Goal: Information Seeking & Learning: Learn about a topic

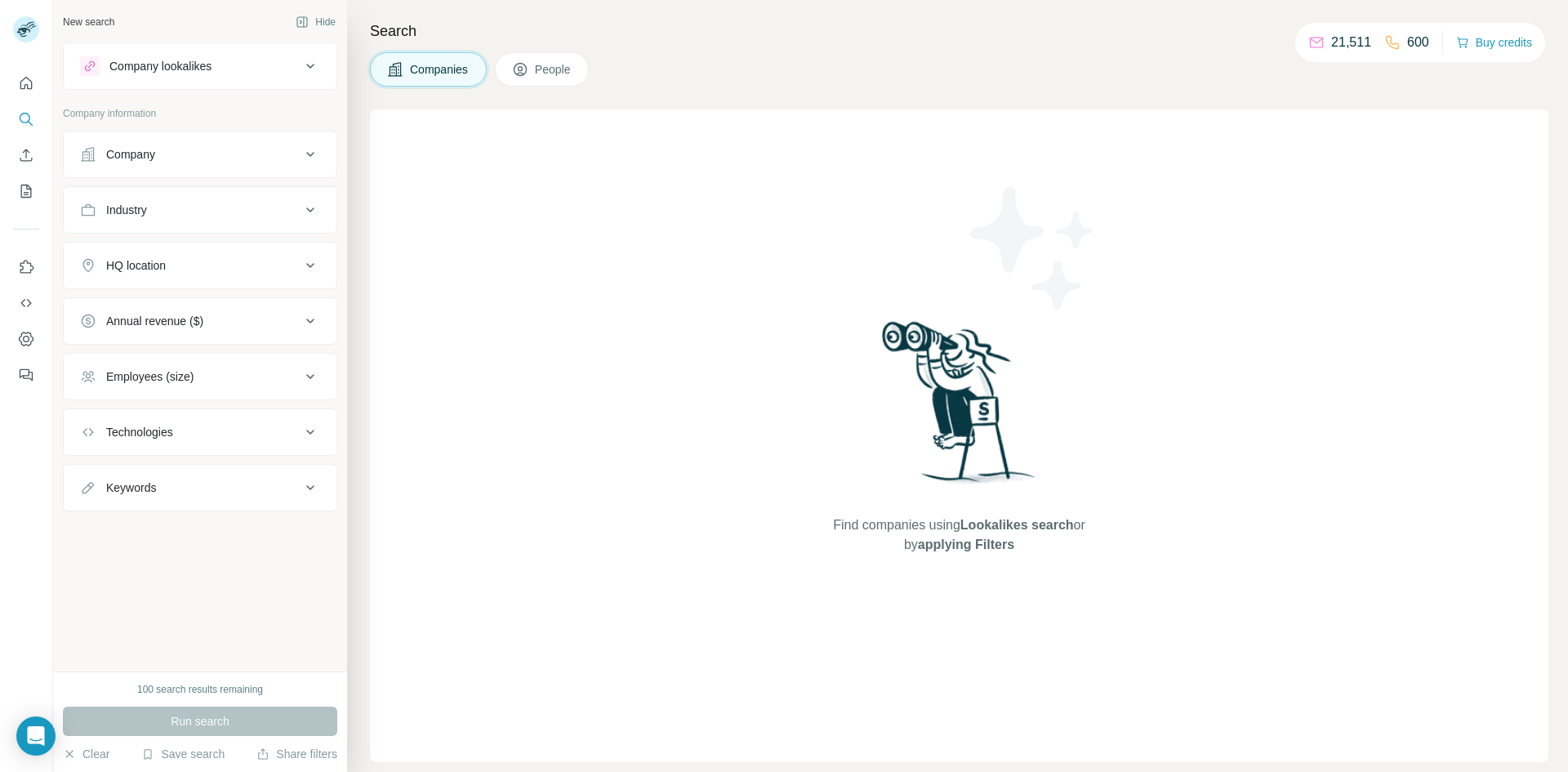
click at [1269, 93] on div "Search Companies People Find companies using Lookalikes search or by applying F…" at bounding box center [957, 386] width 1221 height 772
click at [555, 45] on div "Search Companies People Find companies using Lookalikes search or by applying F…" at bounding box center [957, 386] width 1221 height 772
click at [556, 65] on span "People" at bounding box center [554, 69] width 37 height 16
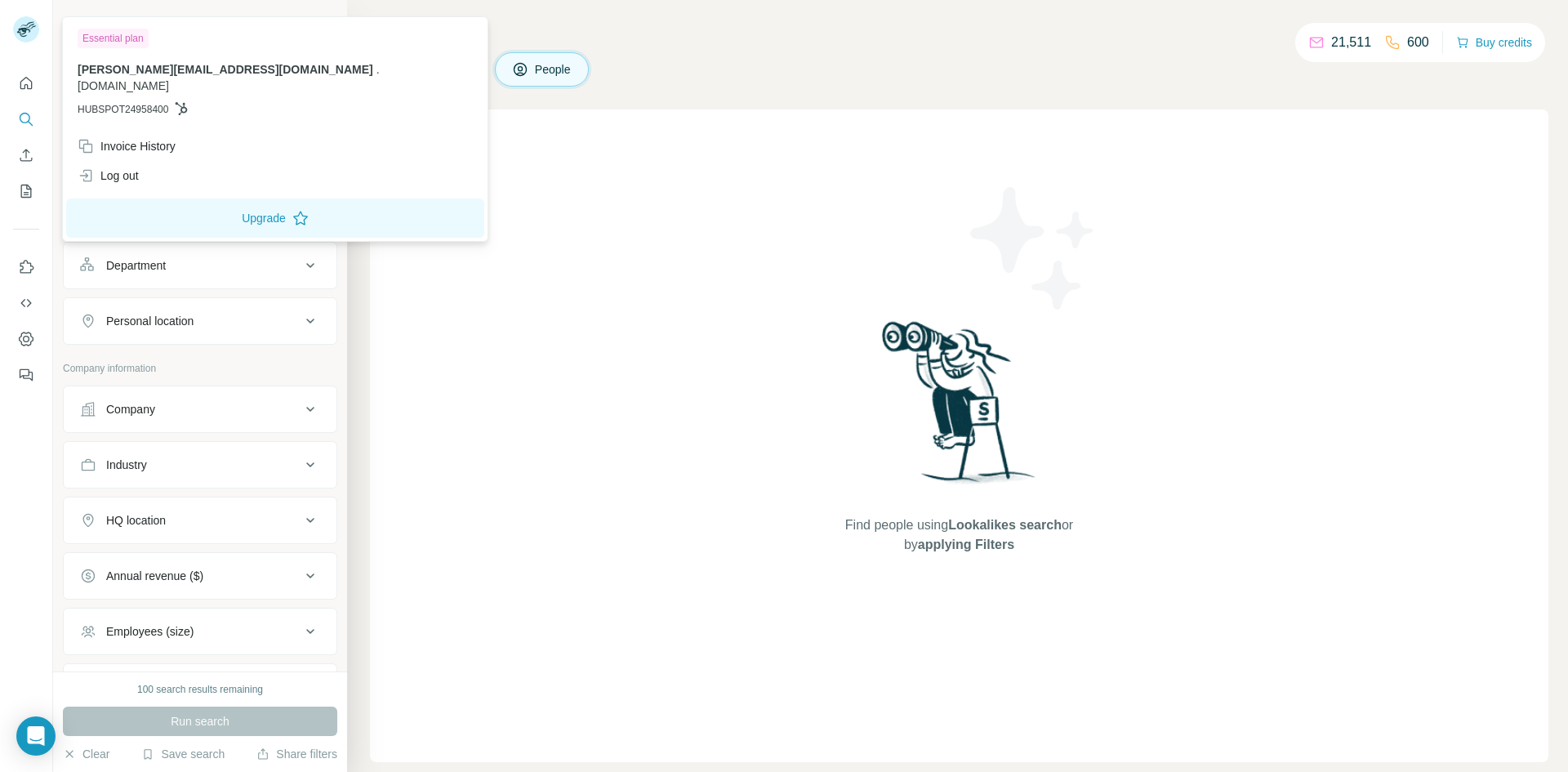
click at [111, 40] on div "Essential plan" at bounding box center [113, 38] width 71 height 20
click at [109, 27] on div "Essential plan [PERSON_NAME][EMAIL_ADDRESS][DOMAIN_NAME] . [DOMAIN_NAME] HUBSPO…" at bounding box center [275, 75] width 418 height 111
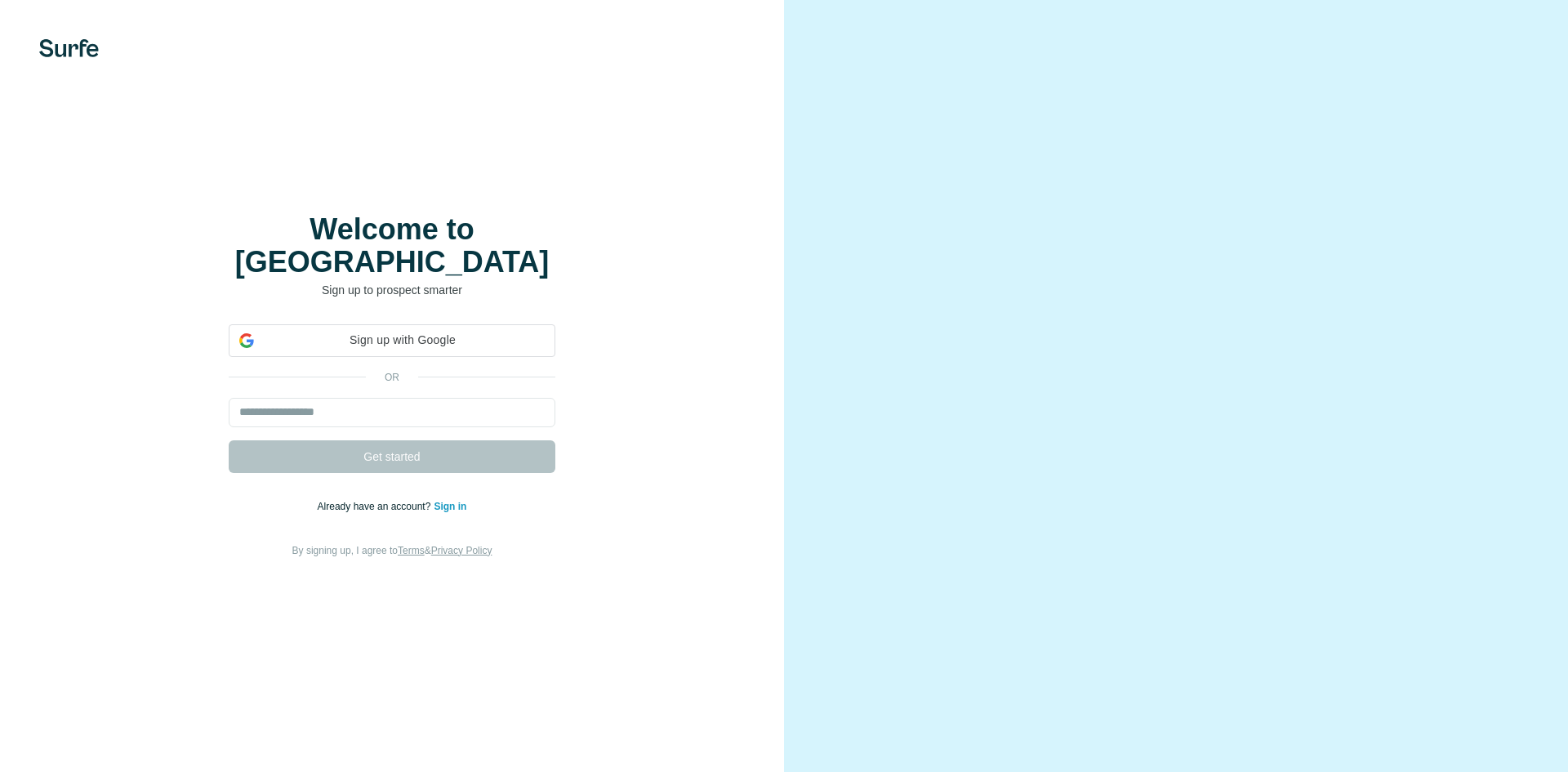
type input "**********"
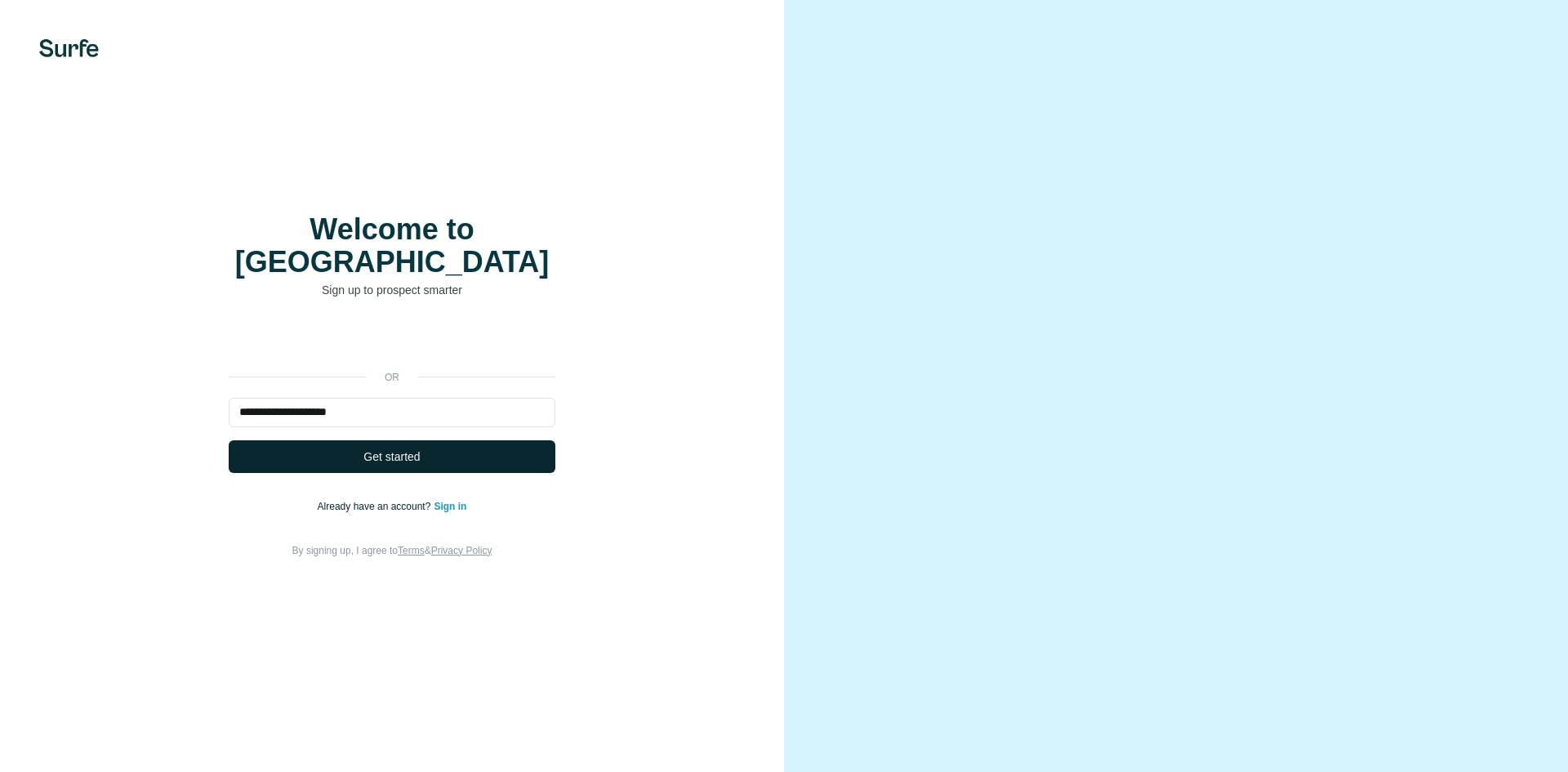
click at [402, 448] on span "Get started" at bounding box center [392, 456] width 56 height 16
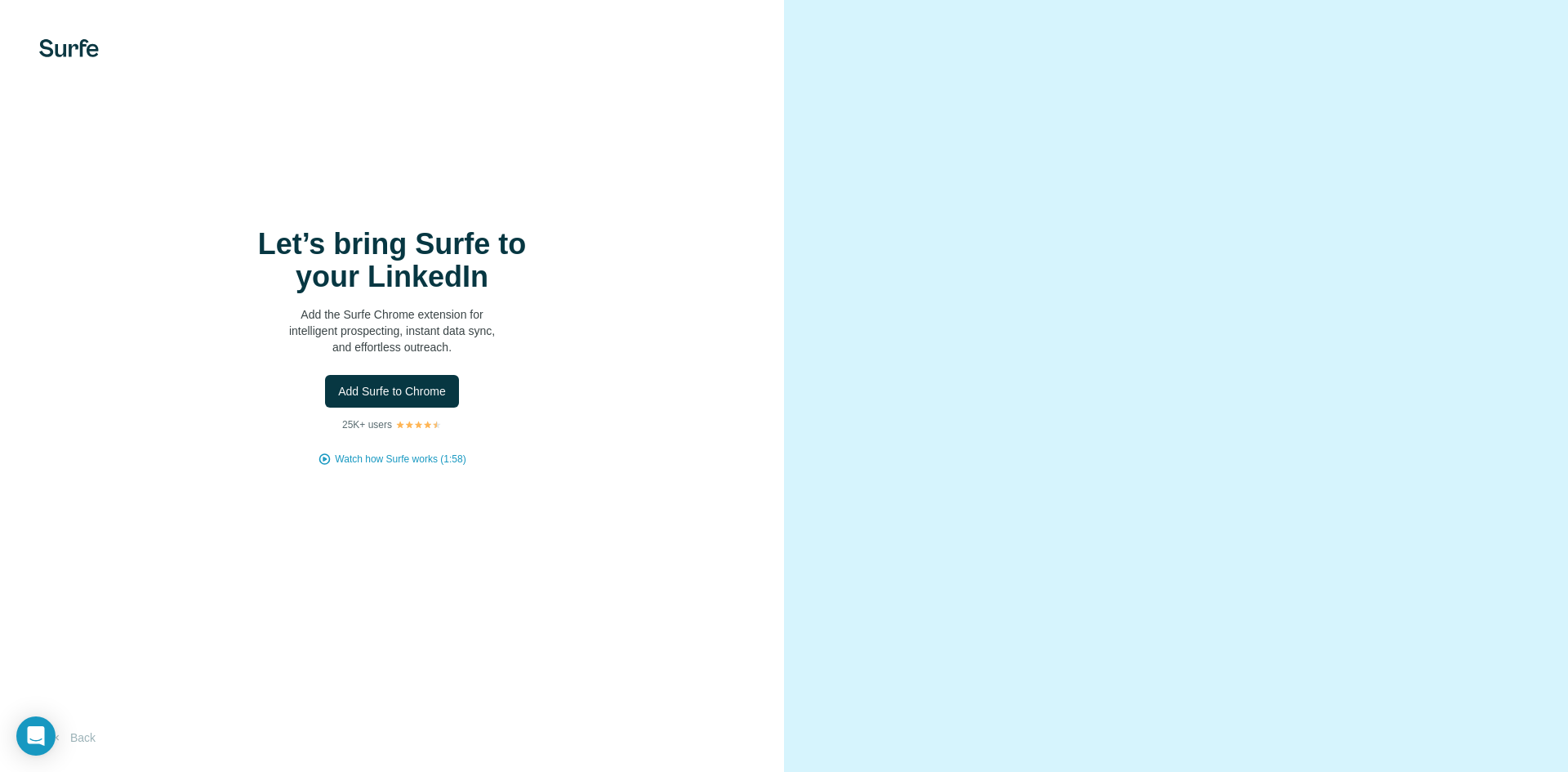
click at [1357, 239] on video at bounding box center [1175, 386] width 588 height 294
click at [396, 388] on span "Add Surfe to Chrome" at bounding box center [392, 391] width 108 height 16
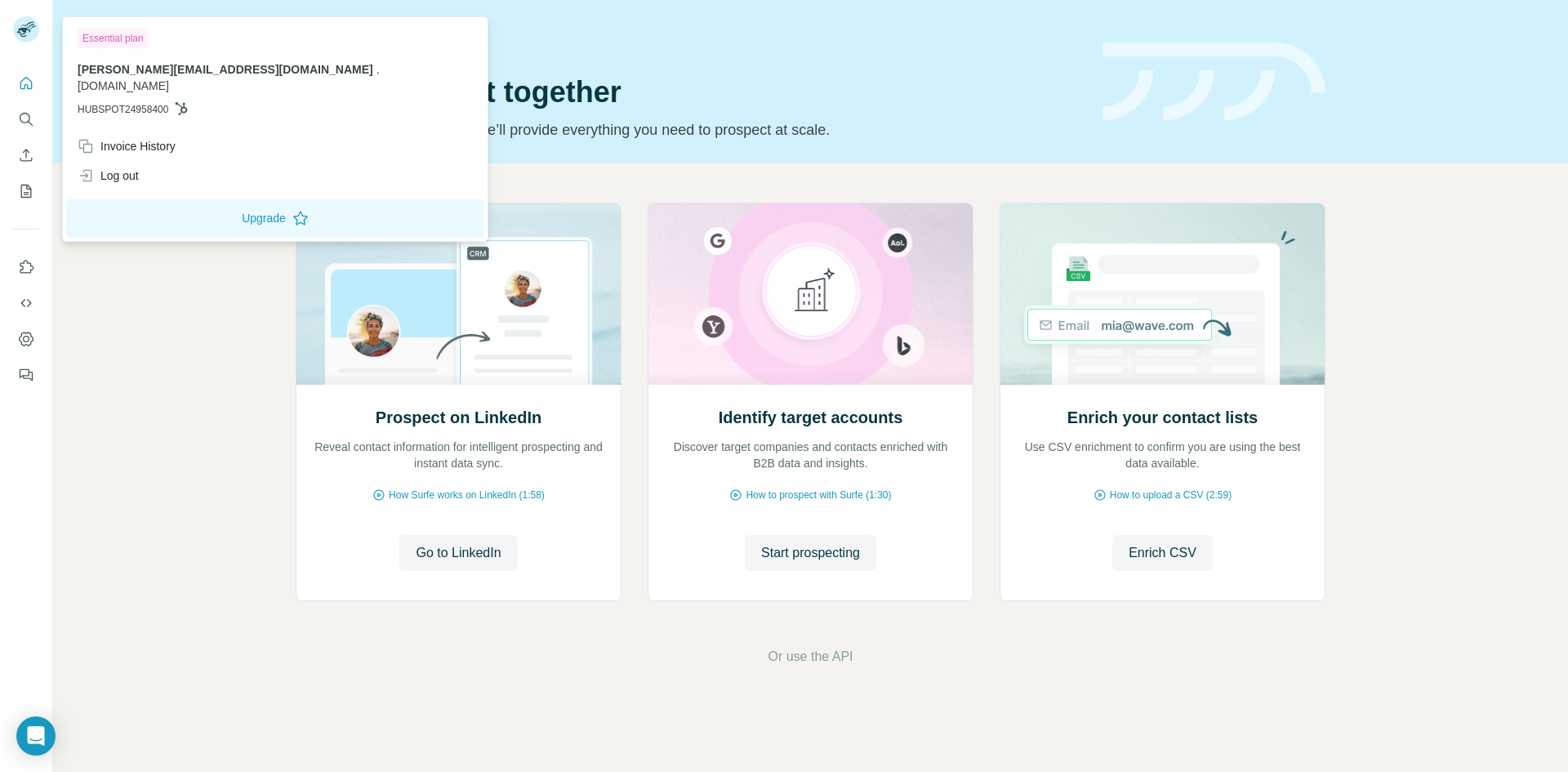
click at [23, 46] on div at bounding box center [28, 31] width 47 height 54
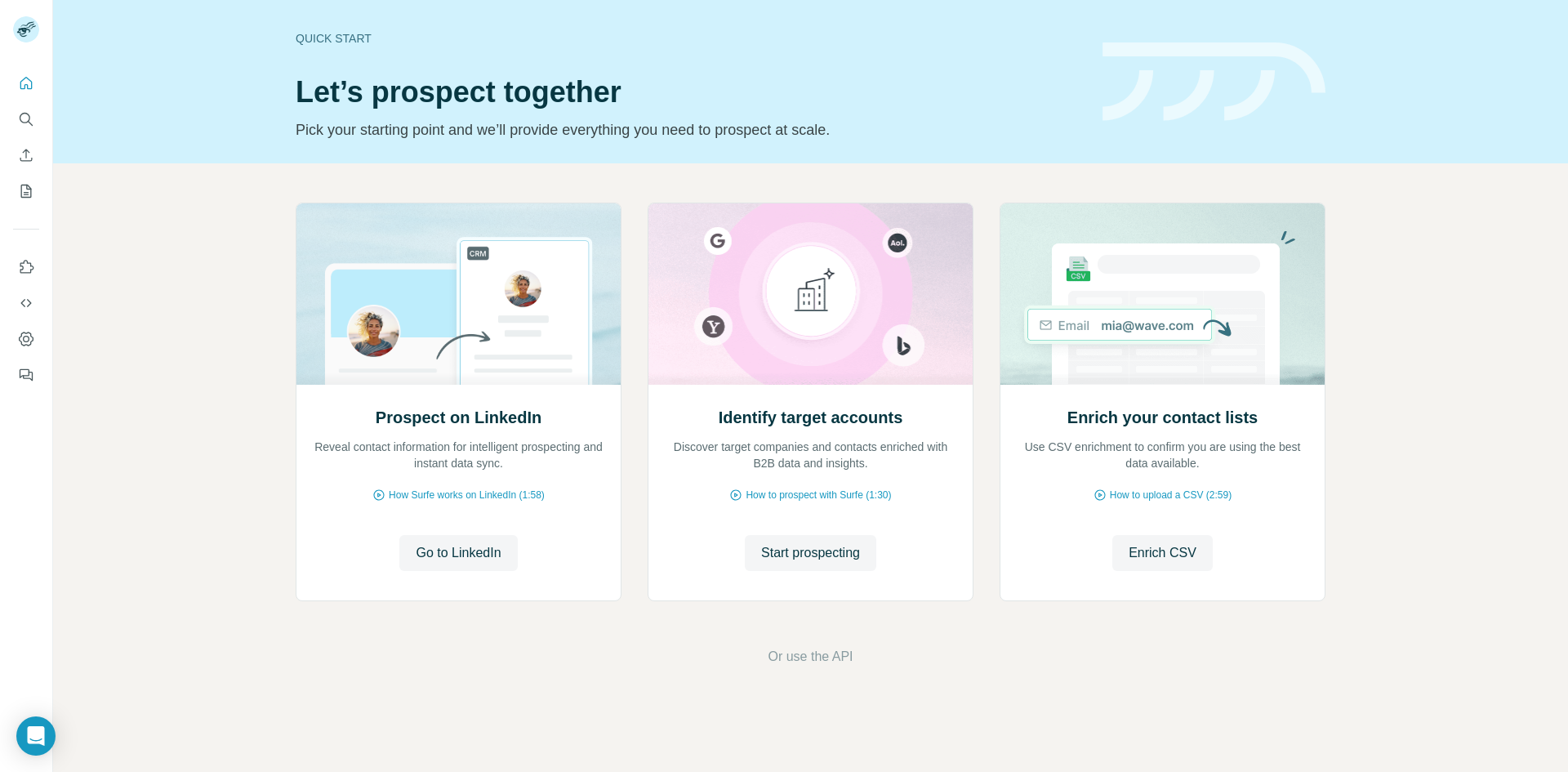
click at [25, 29] on img at bounding box center [25, 29] width 26 height 26
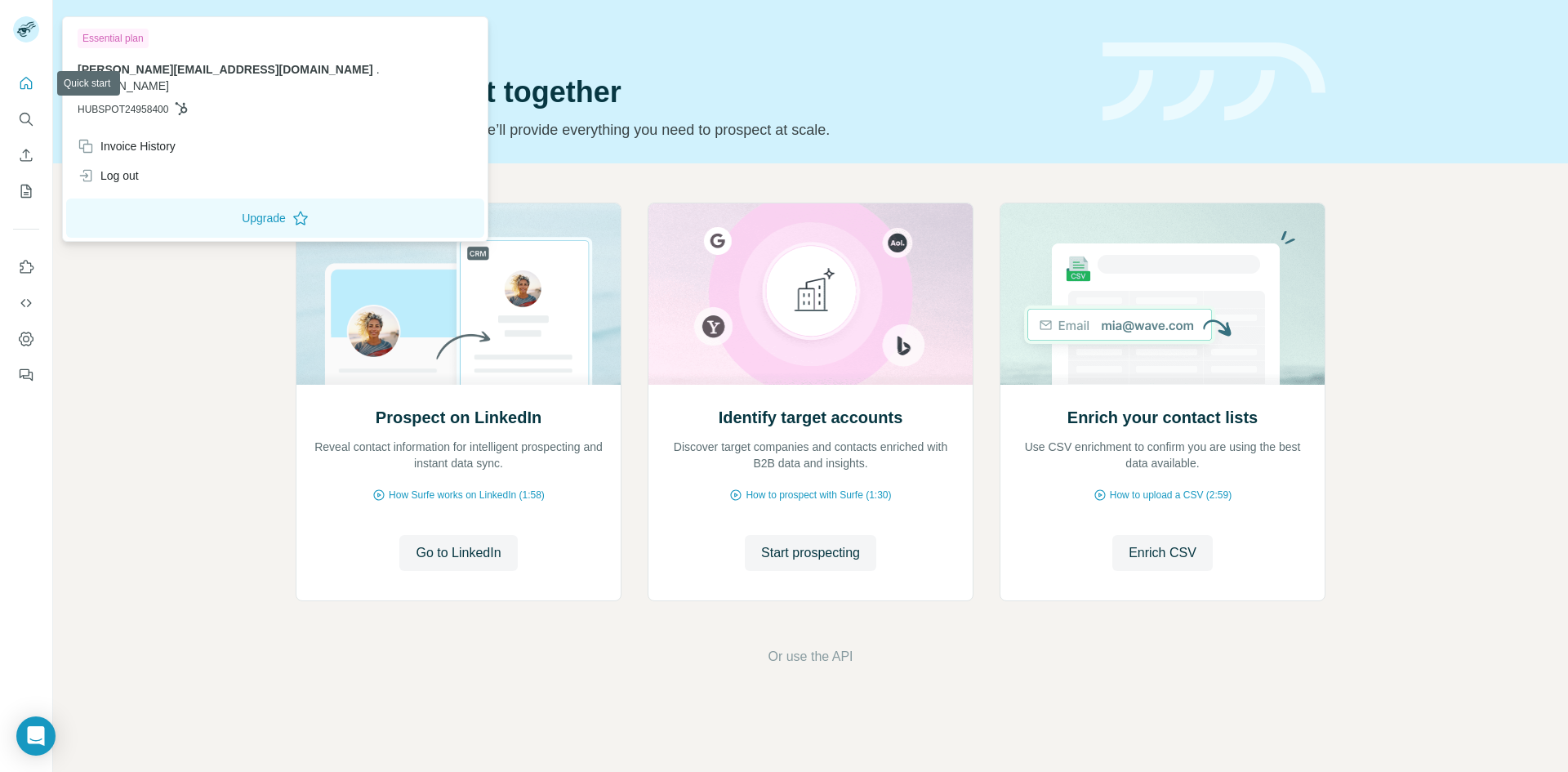
click at [23, 72] on button "Quick start" at bounding box center [25, 83] width 26 height 29
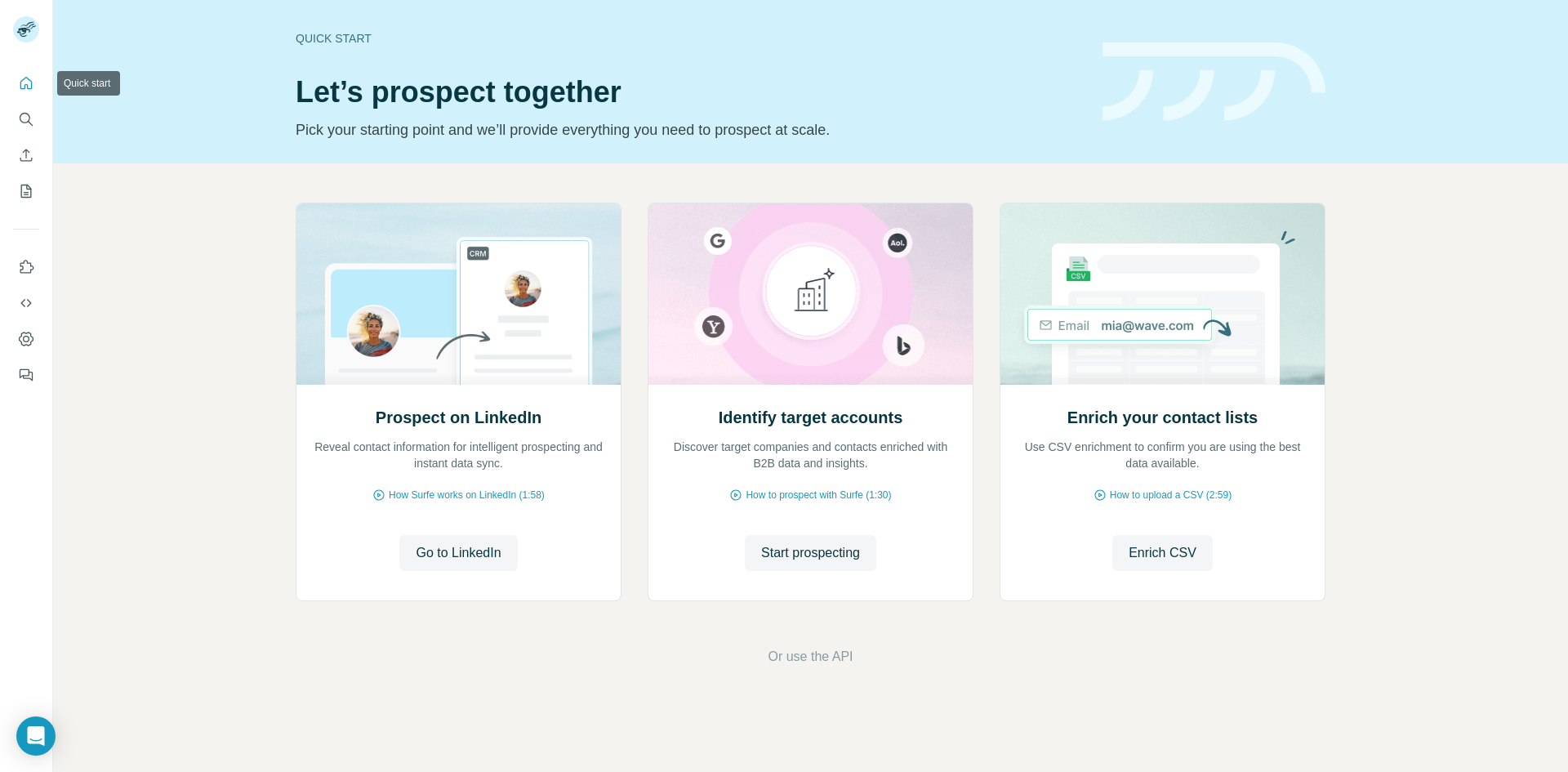
click at [24, 100] on nav at bounding box center [25, 136] width 26 height 137
click at [9, 75] on div at bounding box center [26, 225] width 53 height 331
click at [16, 75] on button "Quick start" at bounding box center [25, 83] width 26 height 29
click at [31, 130] on button "Search" at bounding box center [25, 119] width 26 height 29
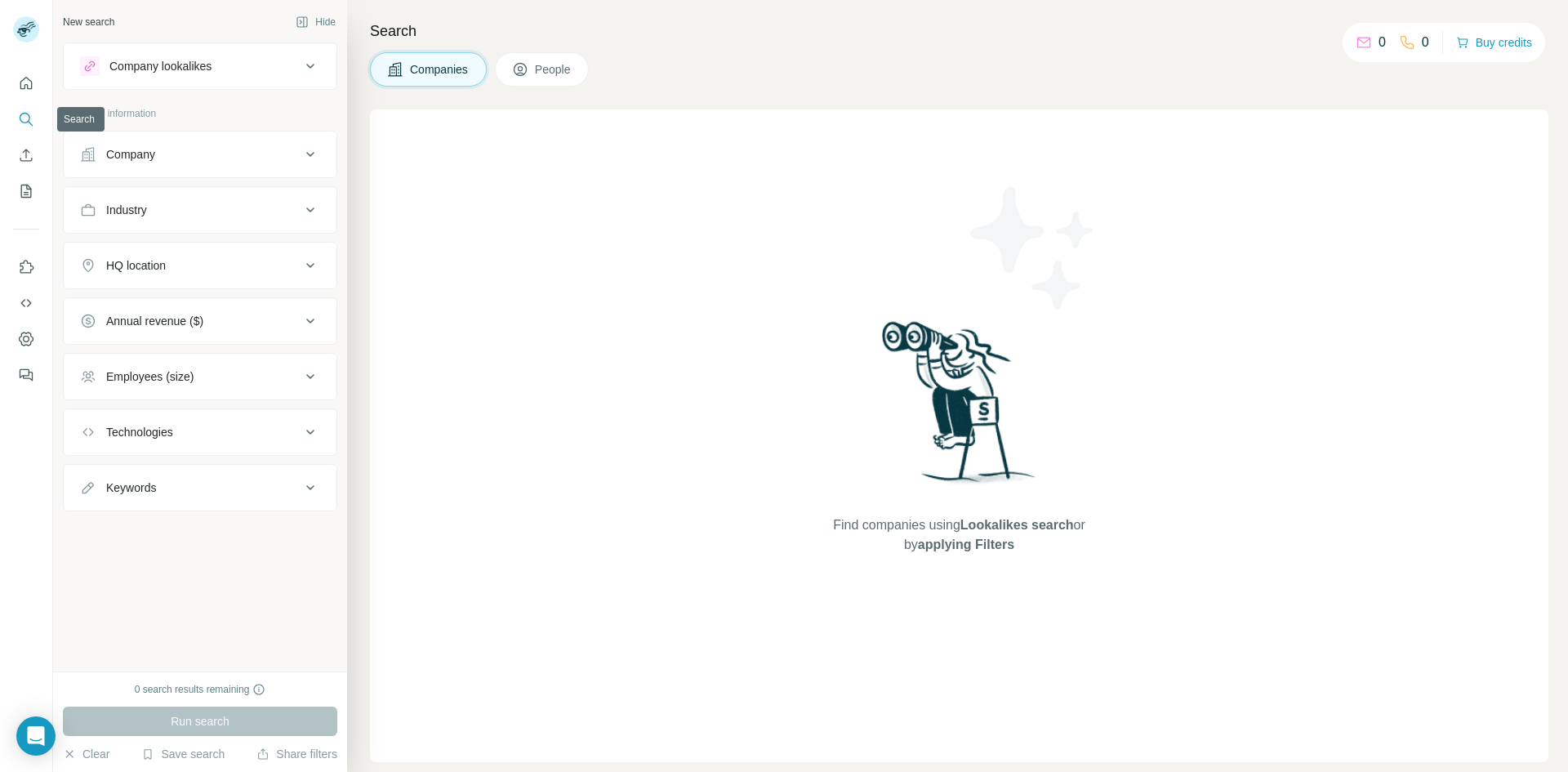
click at [23, 118] on icon "Search" at bounding box center [26, 119] width 16 height 16
click at [155, 199] on button "Industry" at bounding box center [200, 209] width 273 height 39
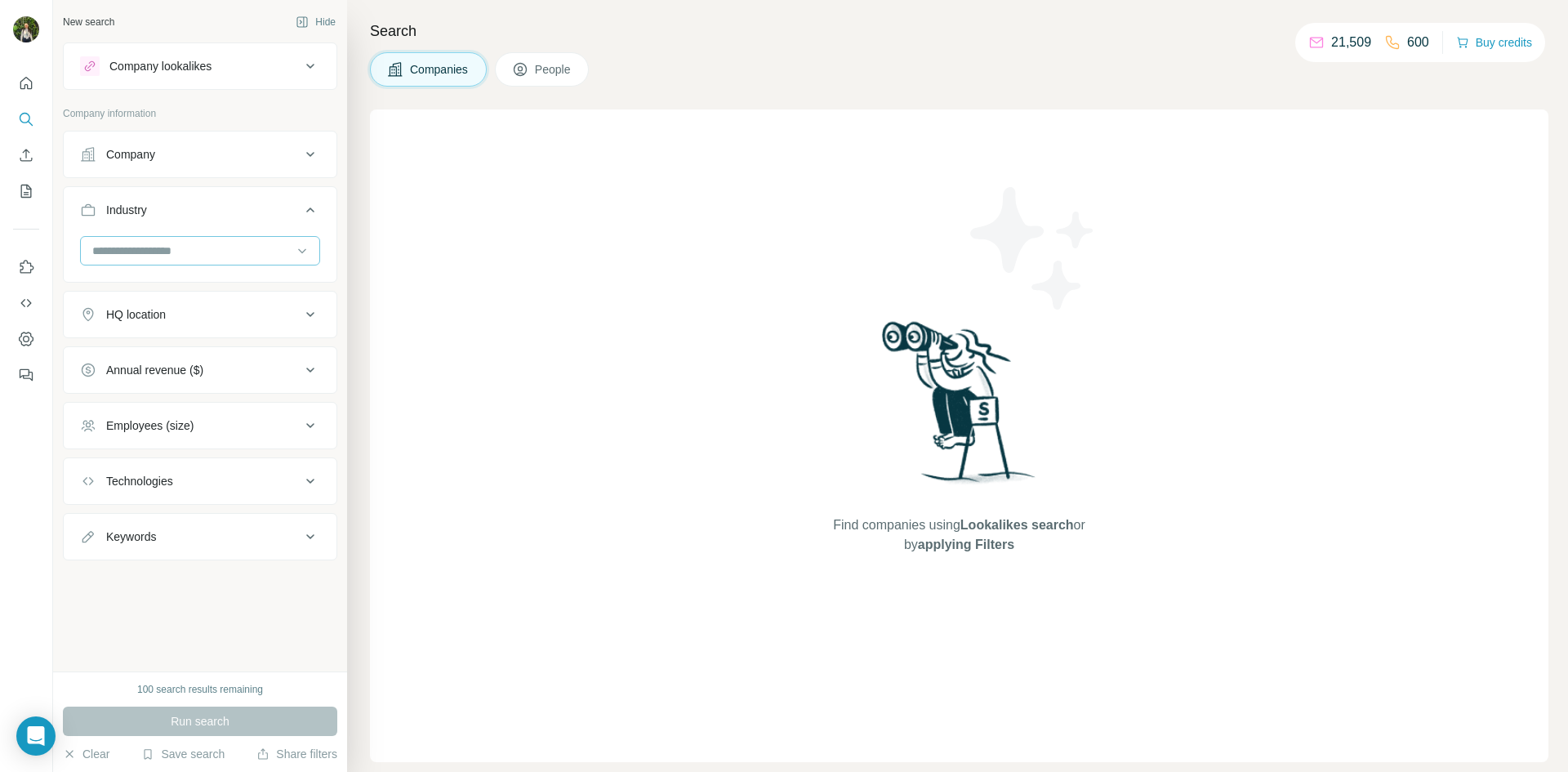
click at [179, 257] on input at bounding box center [192, 251] width 202 height 18
click at [175, 292] on div "Animation" at bounding box center [200, 293] width 213 height 16
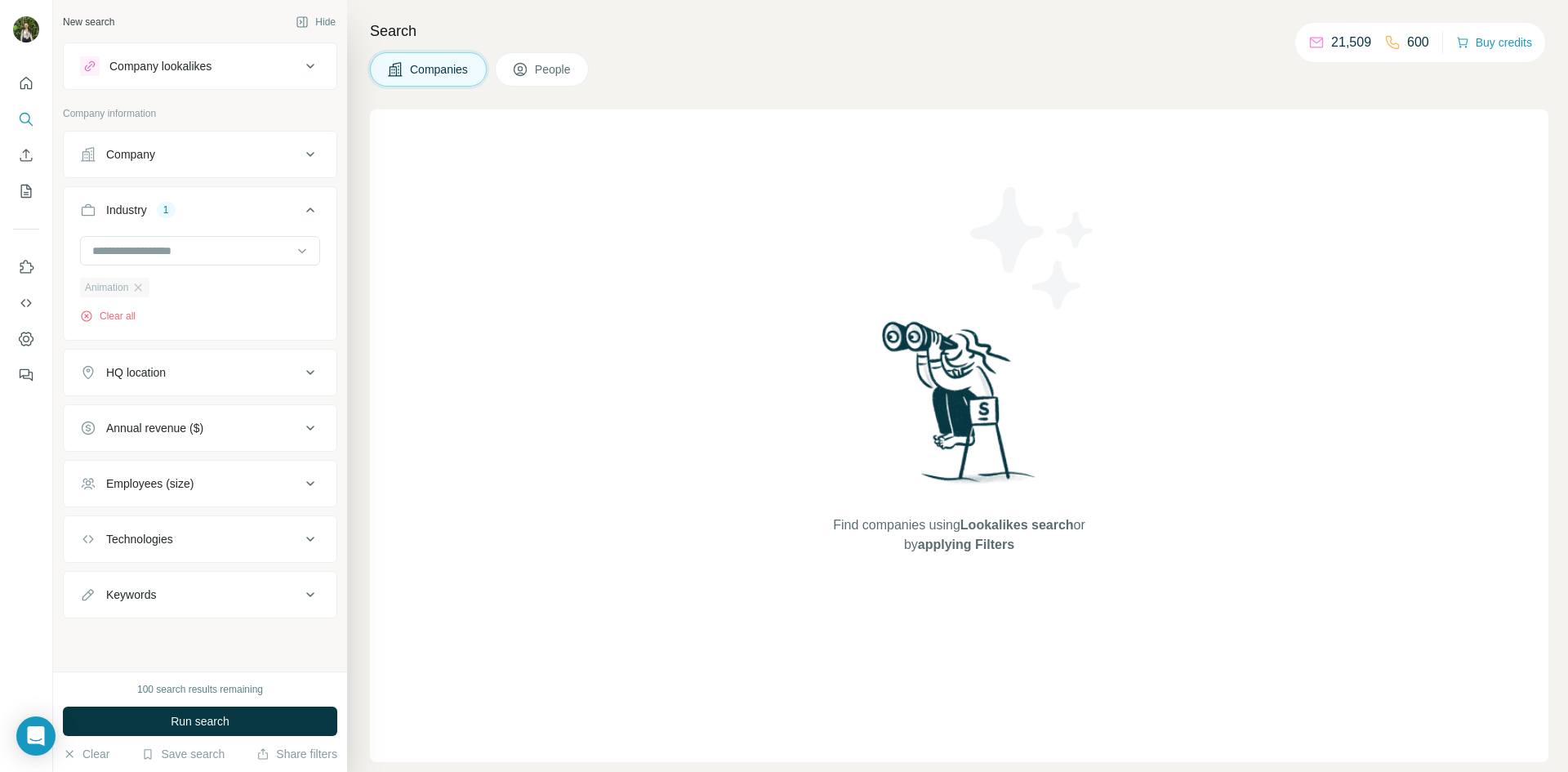
click at [149, 290] on div "Animation" at bounding box center [115, 288] width 69 height 20
click at [154, 268] on div at bounding box center [200, 253] width 240 height 33
click at [146, 246] on input at bounding box center [192, 251] width 202 height 18
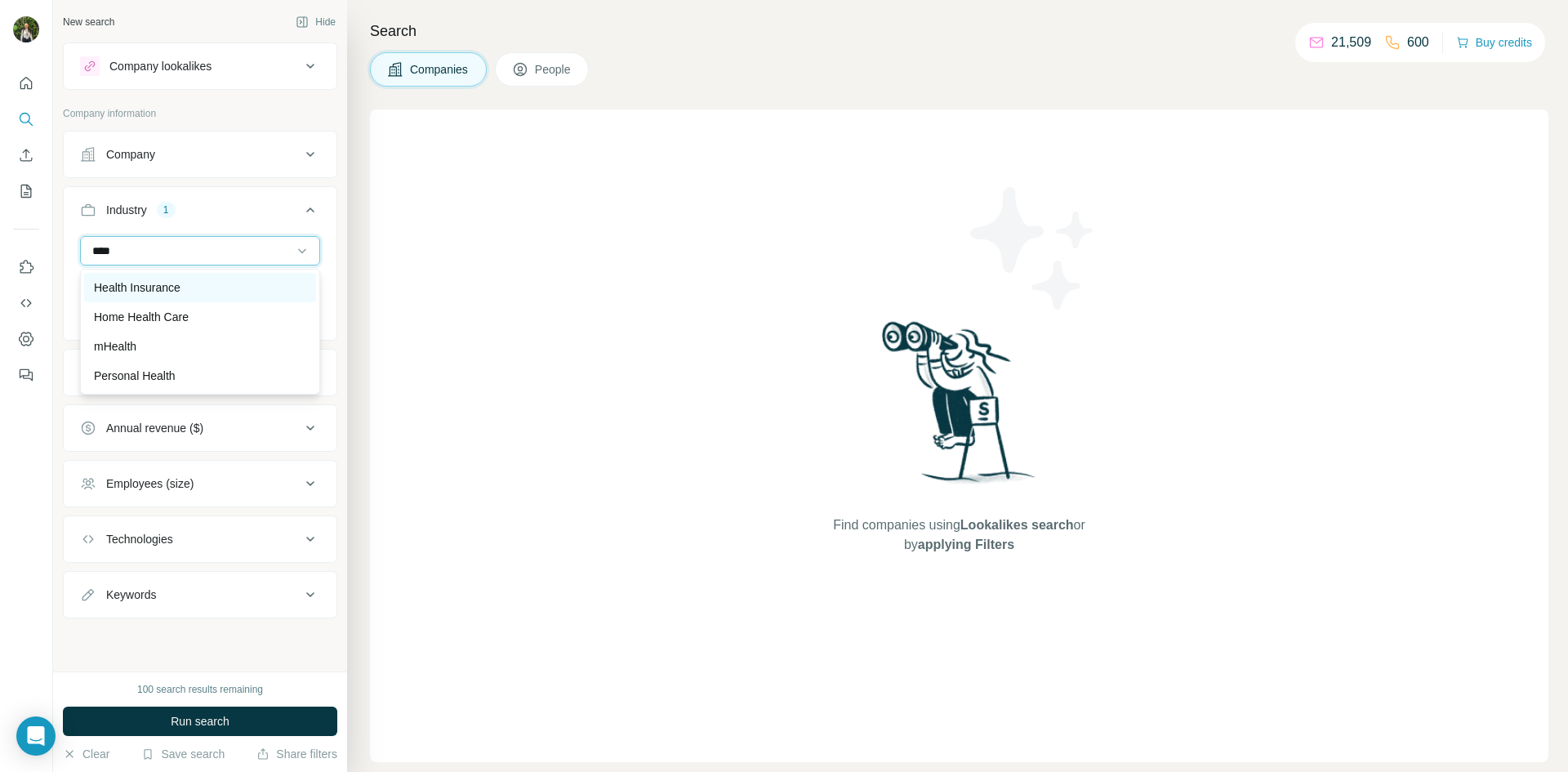
type input "****"
click at [160, 278] on div "Health Insurance" at bounding box center [200, 287] width 232 height 29
click at [156, 264] on div at bounding box center [192, 251] width 202 height 28
type input "*****"
click at [198, 315] on div "Home Health Care" at bounding box center [200, 317] width 213 height 16
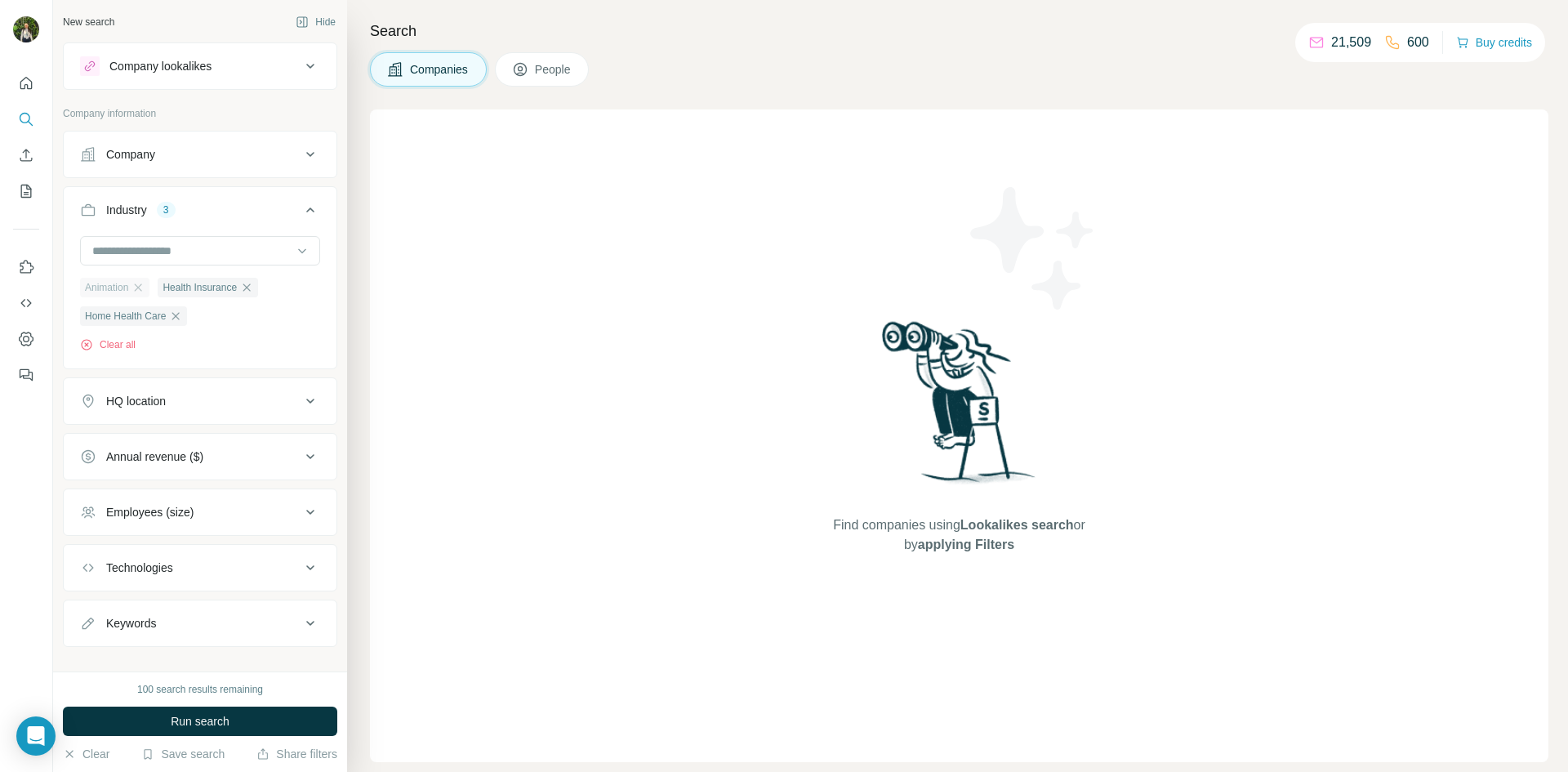
click at [148, 287] on div "Animation" at bounding box center [115, 288] width 69 height 20
click at [141, 262] on div at bounding box center [192, 251] width 202 height 28
type input "*"
type input "******"
click at [145, 297] on div "Electronic Health Record (EHR)" at bounding box center [195, 287] width 220 height 29
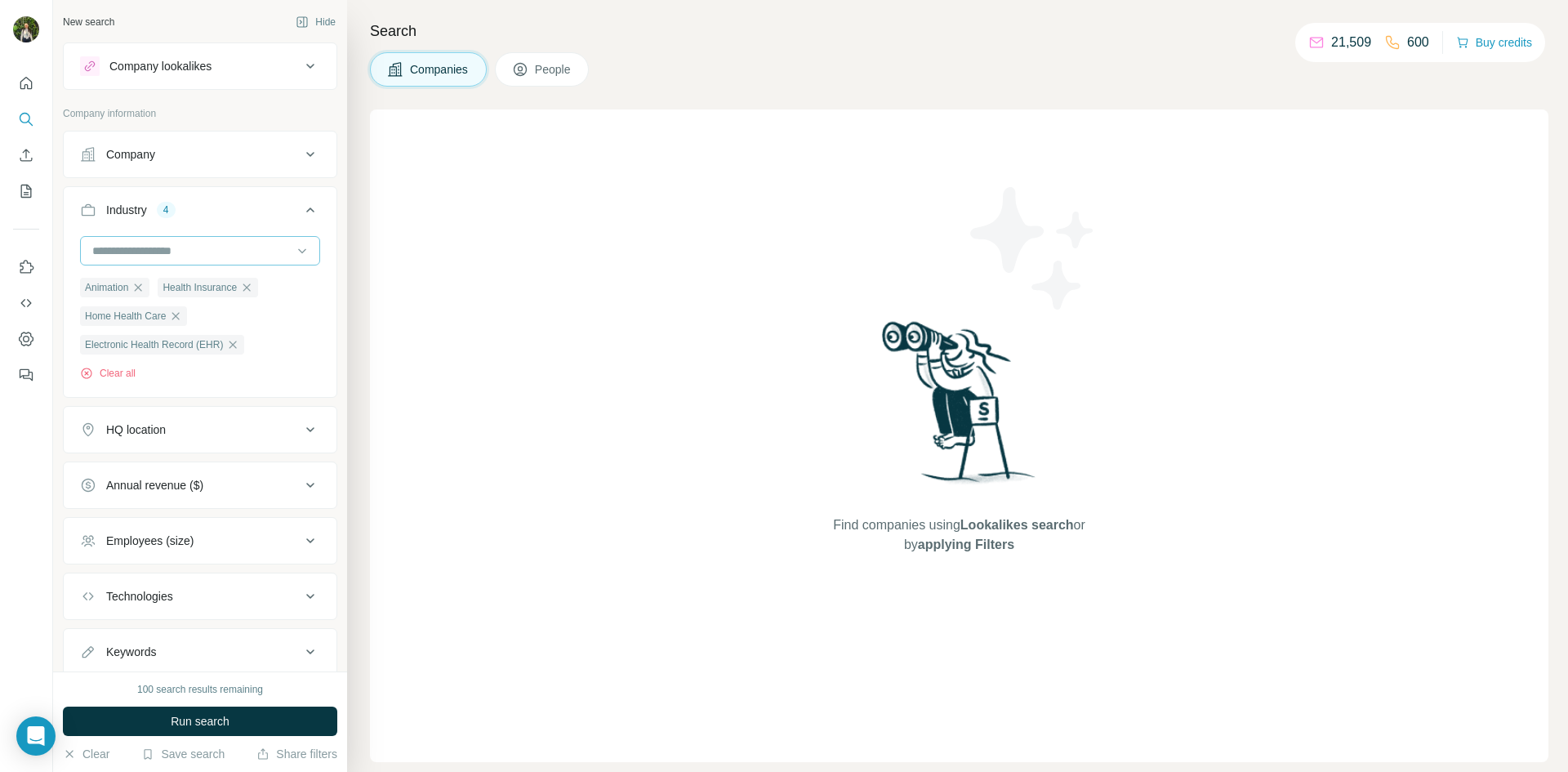
click at [167, 252] on input at bounding box center [192, 251] width 202 height 18
type input "******"
click at [137, 324] on p "Health Care" at bounding box center [124, 317] width 61 height 16
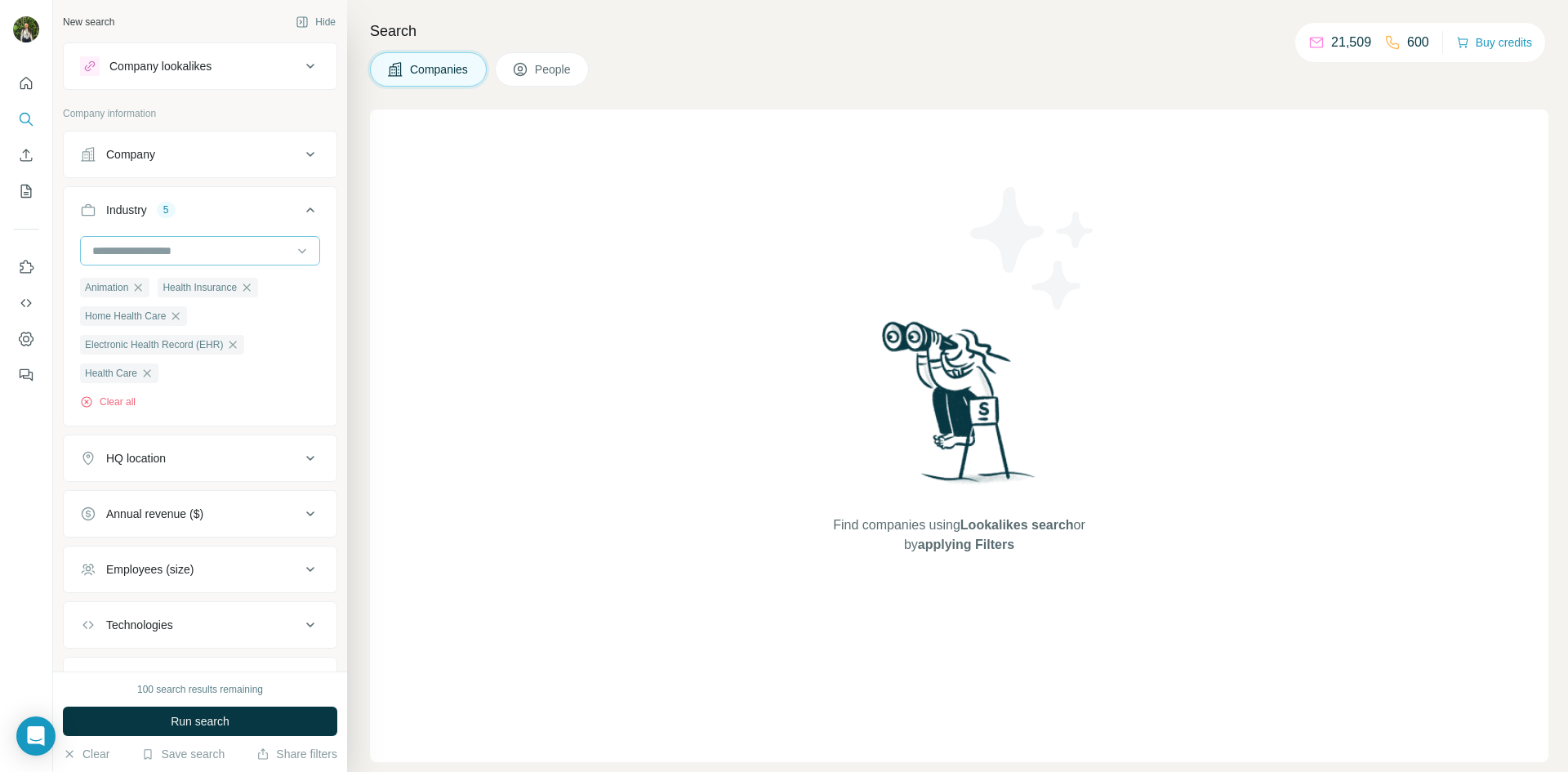
click at [157, 242] on input at bounding box center [192, 251] width 202 height 18
type input "******"
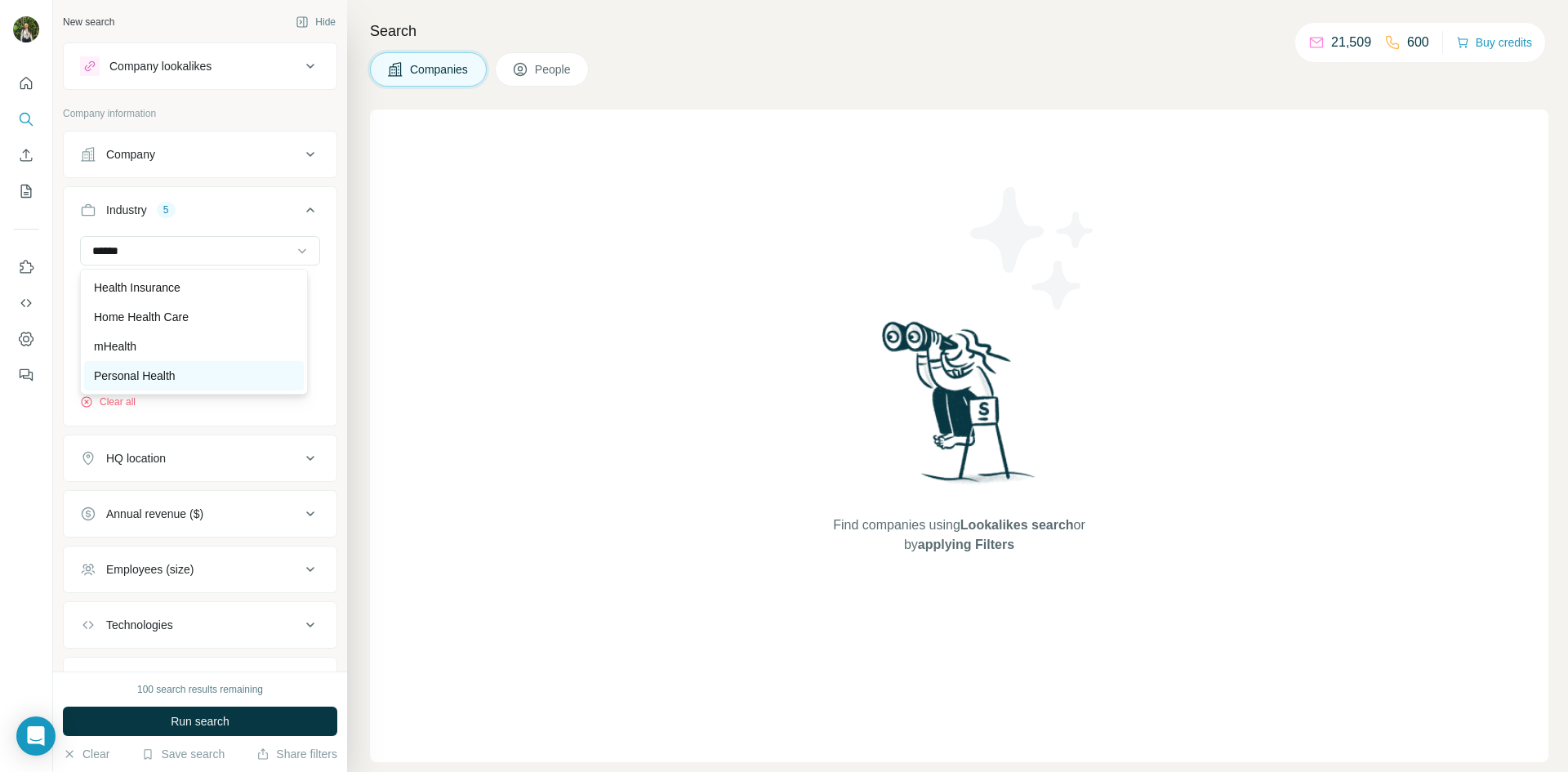
click at [147, 373] on p "Personal Health" at bounding box center [135, 376] width 82 height 16
click at [151, 254] on input at bounding box center [192, 251] width 202 height 18
type input "******"
click at [135, 348] on div "Energy" at bounding box center [194, 346] width 200 height 16
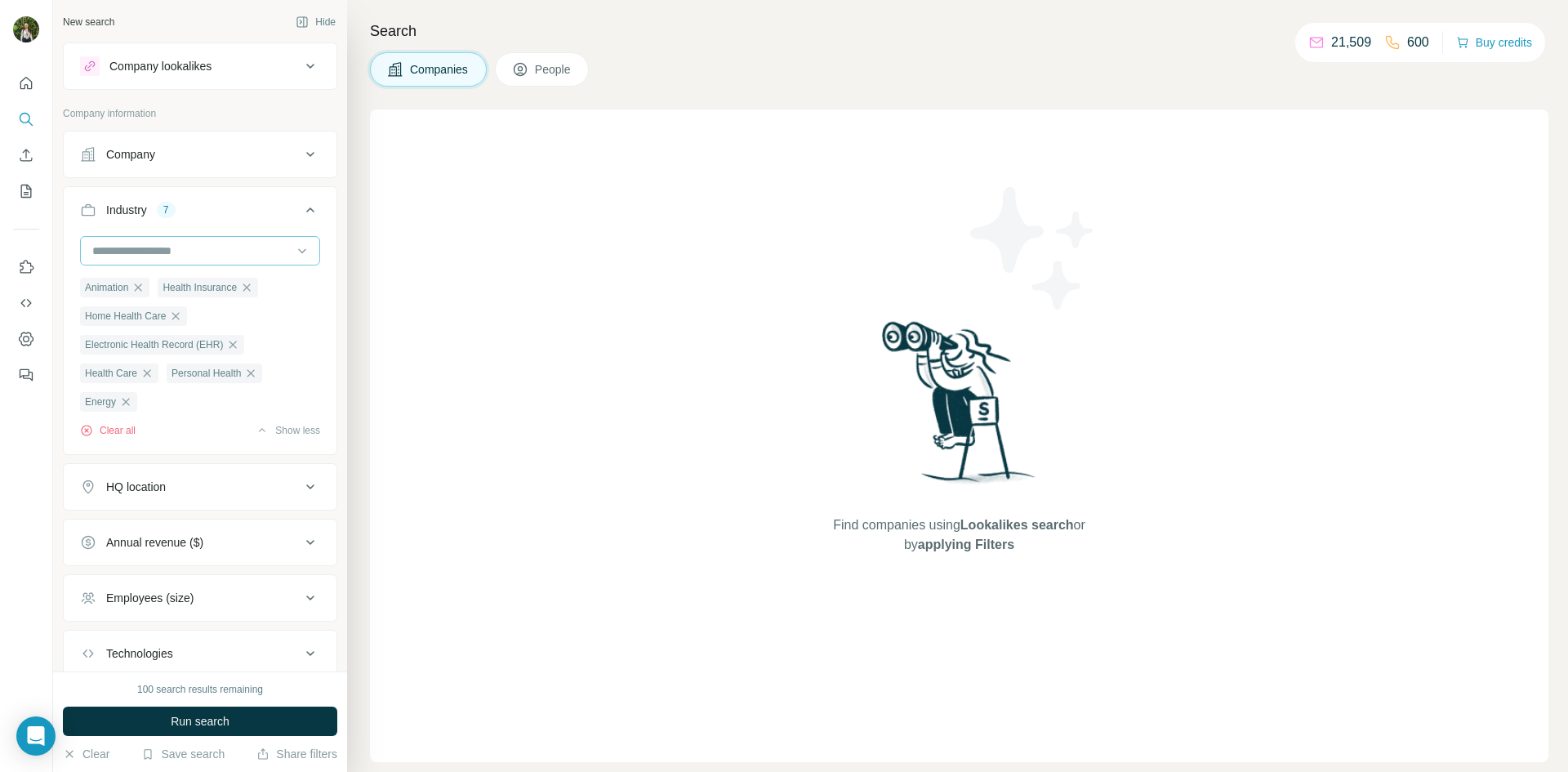
click at [168, 246] on input at bounding box center [192, 251] width 202 height 18
drag, startPoint x: 168, startPoint y: 246, endPoint x: 154, endPoint y: 235, distance: 17.8
click at [154, 235] on div "Industry 7 Animation Health Insurance Home Health Care Electronic Health Record…" at bounding box center [200, 321] width 275 height 269
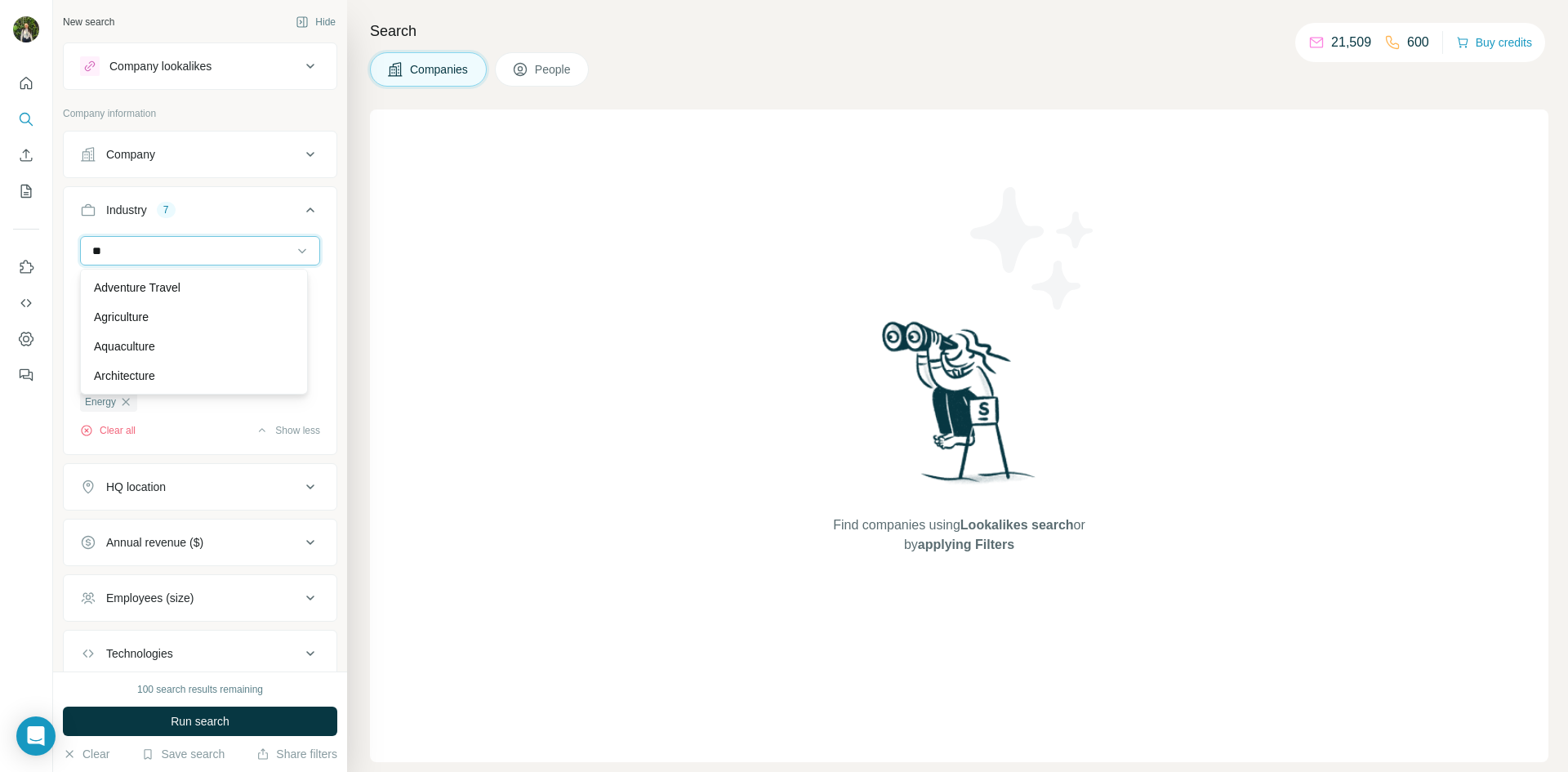
type input "*"
type input "***"
click at [174, 372] on p "Pharmaceutical" at bounding box center [133, 376] width 79 height 16
click at [145, 246] on input at bounding box center [192, 251] width 202 height 18
type input "*"
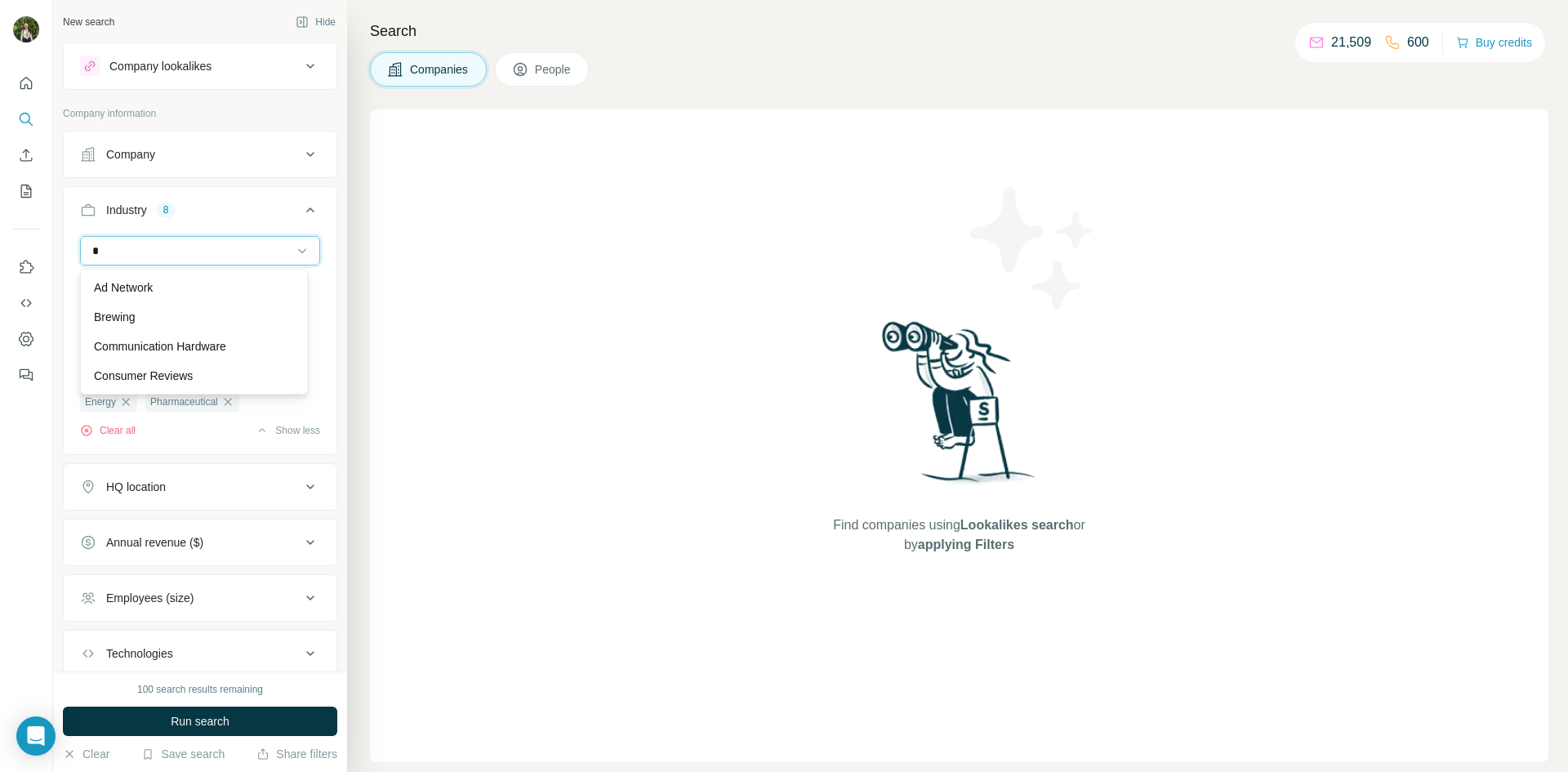
type input "**"
click at [189, 178] on ul "Company Industry 8 Animation Health Insurance Home Health Care Electronic Healt…" at bounding box center [200, 432] width 275 height 602
